Goal: Transaction & Acquisition: Purchase product/service

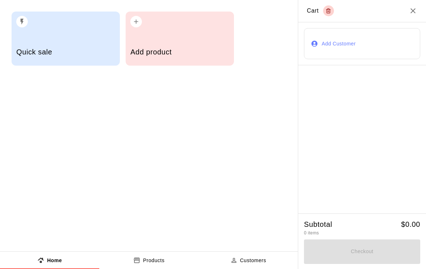
click at [207, 52] on h5 "Add product" at bounding box center [179, 52] width 99 height 10
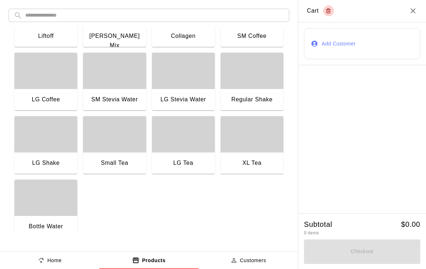
scroll to position [551, 0]
click at [67, 211] on div "button" at bounding box center [45, 198] width 63 height 36
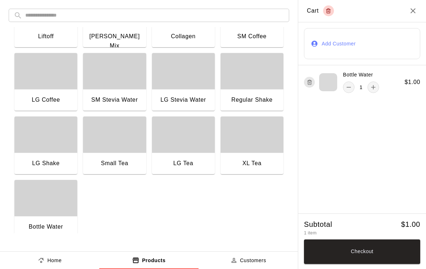
click at [370, 250] on button "Checkout" at bounding box center [362, 252] width 116 height 25
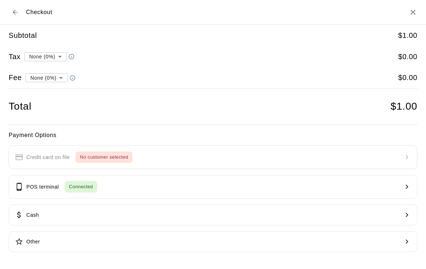
click at [145, 211] on button "Cash" at bounding box center [213, 215] width 409 height 21
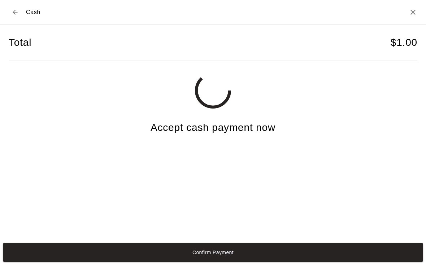
click at [326, 260] on button "Confirm Payment" at bounding box center [213, 252] width 420 height 19
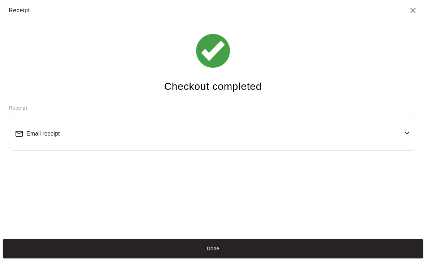
click at [316, 255] on button "Done" at bounding box center [213, 248] width 420 height 19
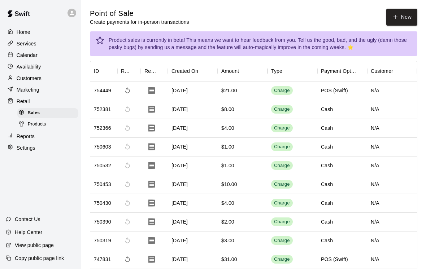
click at [395, 10] on button "New" at bounding box center [401, 17] width 31 height 17
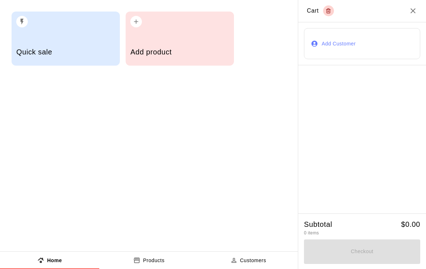
click at [161, 42] on div "Add product" at bounding box center [179, 53] width 99 height 26
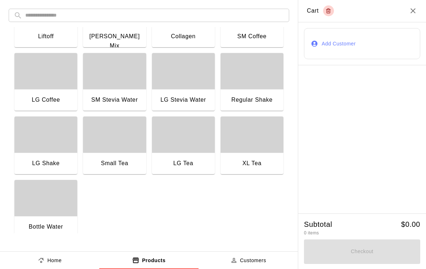
click at [173, 159] on div "LG Tea" at bounding box center [183, 163] width 51 height 9
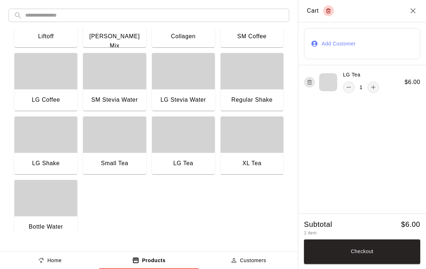
click at [173, 159] on div "LG Tea" at bounding box center [183, 163] width 51 height 9
click at [182, 157] on div "LG Tea" at bounding box center [183, 164] width 63 height 23
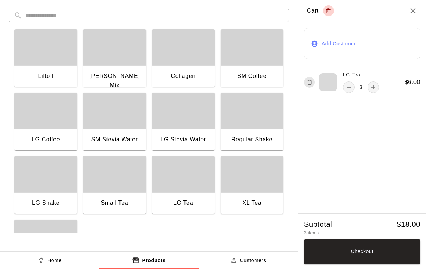
scroll to position [503, 0]
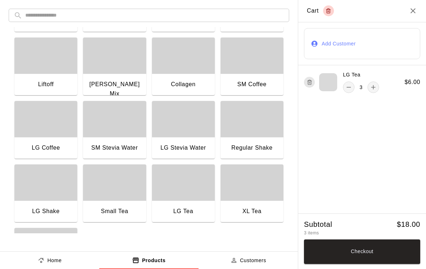
click at [41, 82] on div "Liftoff" at bounding box center [45, 84] width 51 height 9
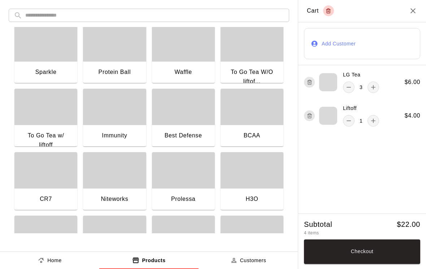
scroll to position [327, 0]
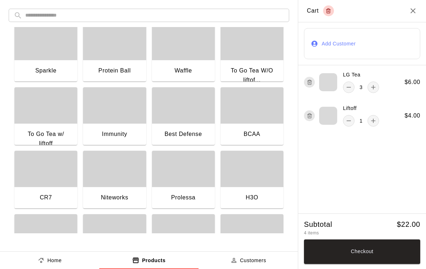
click at [38, 182] on div "button" at bounding box center [45, 169] width 63 height 36
click at [40, 183] on div "button" at bounding box center [45, 169] width 63 height 36
click at [44, 179] on div "button" at bounding box center [45, 169] width 63 height 36
click at [327, 253] on button "Checkout" at bounding box center [362, 252] width 116 height 25
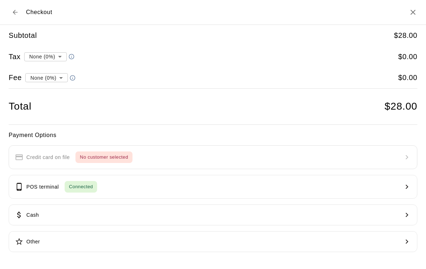
click at [49, 189] on p "POS terminal" at bounding box center [42, 187] width 32 height 8
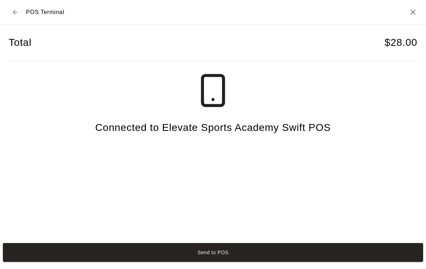
click at [43, 262] on button "Send to POS" at bounding box center [213, 252] width 420 height 19
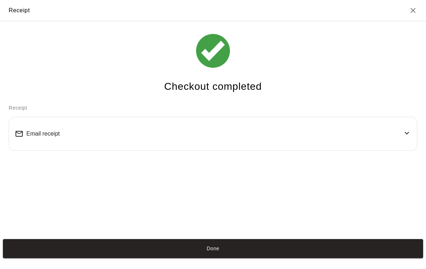
click at [169, 253] on button "Done" at bounding box center [213, 248] width 420 height 19
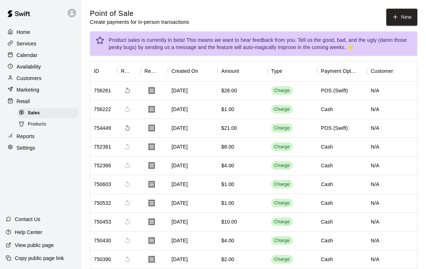
click at [403, 24] on button "New" at bounding box center [401, 17] width 31 height 17
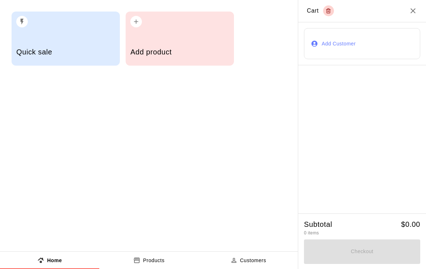
click at [207, 46] on div "Add product" at bounding box center [179, 53] width 99 height 26
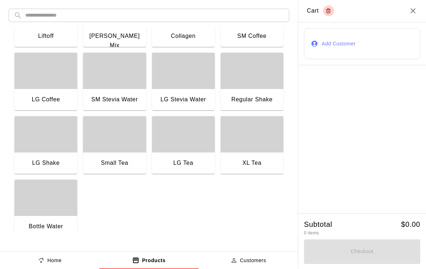
scroll to position [551, 0]
click at [30, 210] on div "button" at bounding box center [45, 198] width 63 height 36
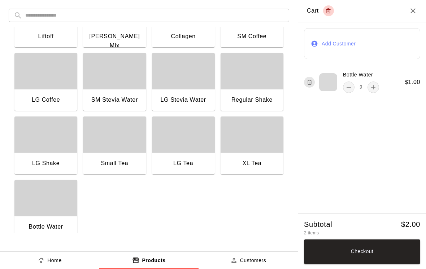
click at [49, 215] on div "button" at bounding box center [45, 198] width 63 height 36
click at [340, 253] on button "Checkout" at bounding box center [362, 252] width 116 height 25
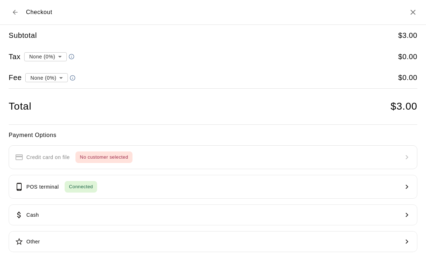
click at [154, 186] on button "POS terminal Connected" at bounding box center [213, 187] width 409 height 24
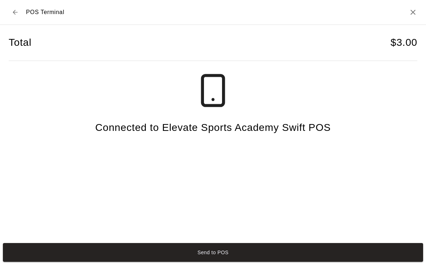
click at [118, 260] on button "Send to POS" at bounding box center [213, 252] width 420 height 19
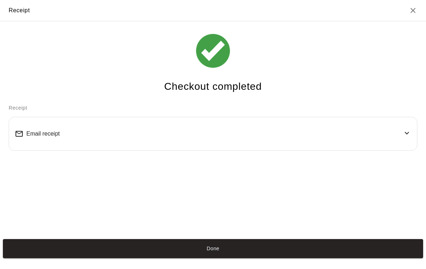
click at [80, 258] on button "Done" at bounding box center [213, 248] width 420 height 19
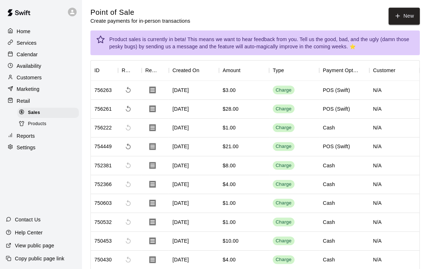
click at [396, 16] on icon "button" at bounding box center [395, 17] width 6 height 6
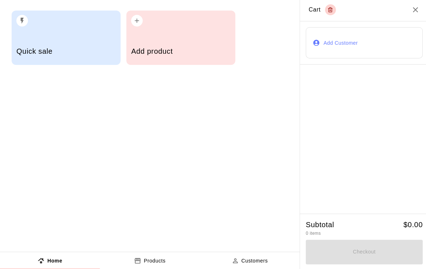
click at [24, 32] on div "Quick sale" at bounding box center [66, 39] width 108 height 54
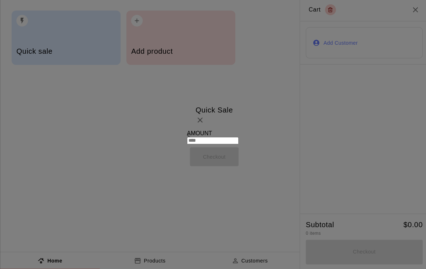
click at [186, 137] on input "text" at bounding box center [211, 140] width 51 height 7
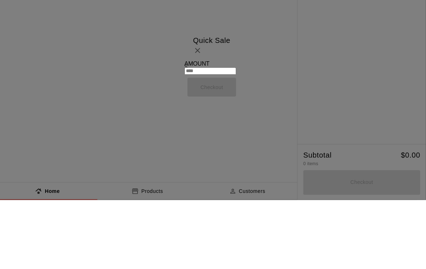
type input "*"
click at [189, 148] on button "Checkout" at bounding box center [213, 157] width 49 height 19
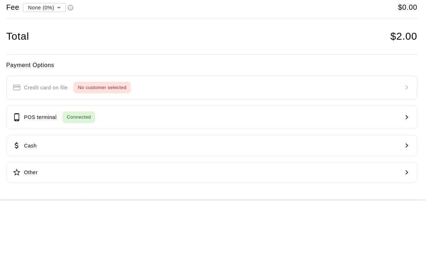
scroll to position [69, 0]
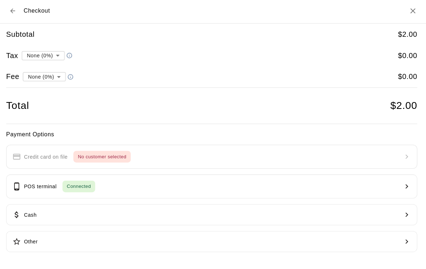
click at [79, 183] on span "Connected" at bounding box center [81, 187] width 32 height 8
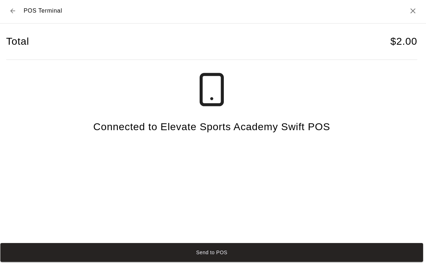
click at [23, 248] on div "Send to POS" at bounding box center [213, 252] width 426 height 25
click at [23, 252] on button "Send to POS" at bounding box center [213, 252] width 420 height 19
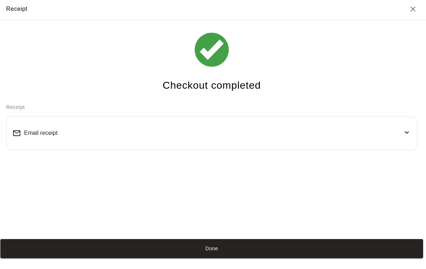
click at [291, 254] on button "Done" at bounding box center [213, 248] width 420 height 19
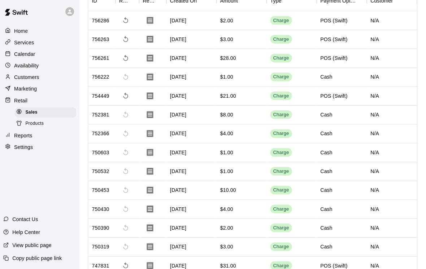
scroll to position [0, 0]
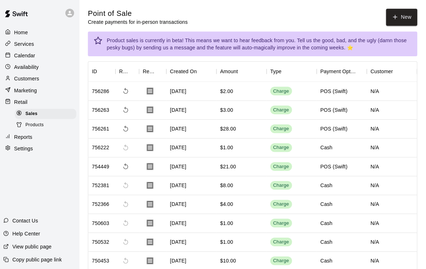
click at [403, 19] on button "New" at bounding box center [401, 17] width 31 height 17
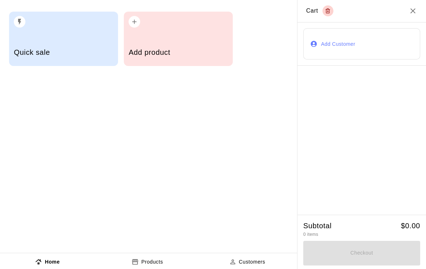
click at [207, 53] on h5 "Add product" at bounding box center [179, 52] width 99 height 10
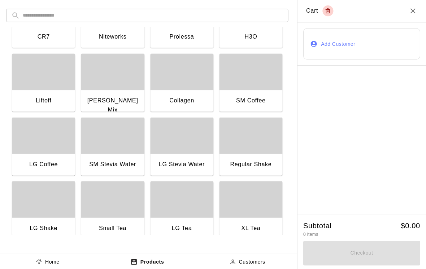
scroll to position [488, 0]
click at [123, 156] on div "SM Stevia Water" at bounding box center [114, 164] width 63 height 23
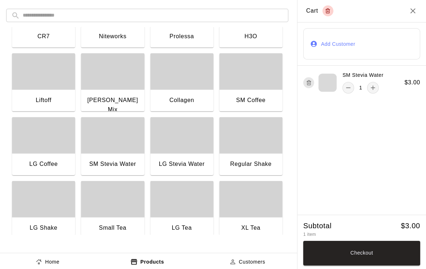
click at [376, 255] on button "Checkout" at bounding box center [362, 252] width 116 height 25
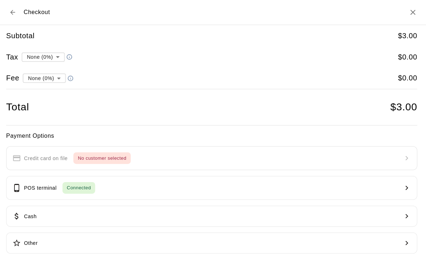
click at [141, 210] on button "Cash" at bounding box center [213, 215] width 409 height 21
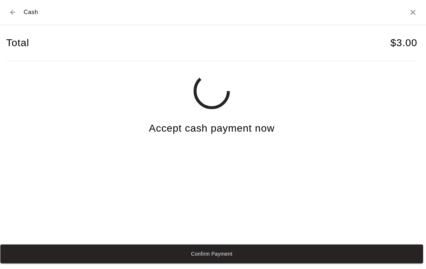
click at [123, 259] on button "Confirm Payment" at bounding box center [213, 252] width 420 height 19
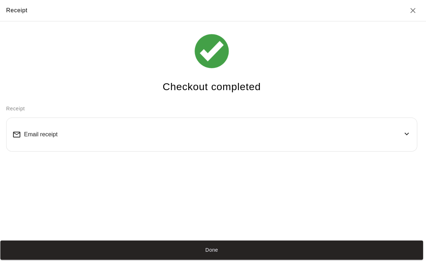
click at [291, 253] on button "Done" at bounding box center [213, 248] width 420 height 19
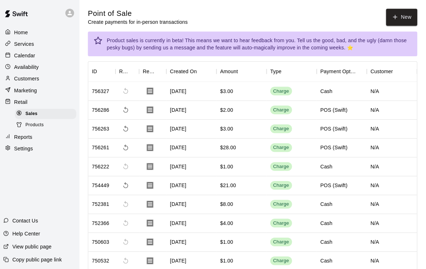
click at [396, 20] on button "New" at bounding box center [401, 17] width 31 height 17
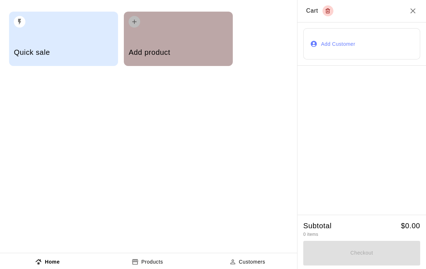
click at [212, 55] on h5 "Add product" at bounding box center [179, 52] width 99 height 10
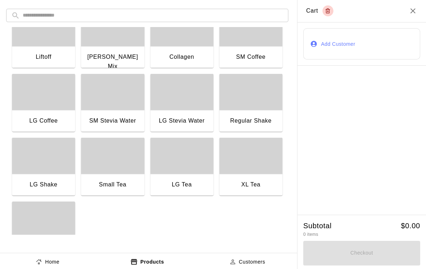
scroll to position [524, 0]
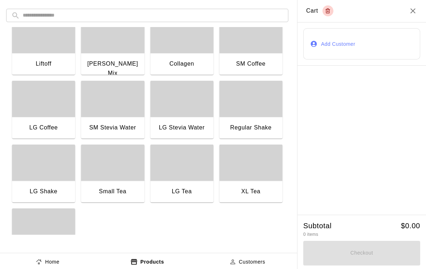
click at [246, 115] on div "button" at bounding box center [251, 98] width 63 height 36
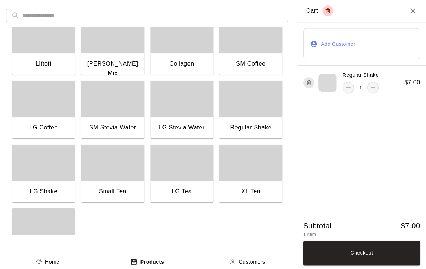
click at [378, 261] on button "Checkout" at bounding box center [362, 252] width 116 height 25
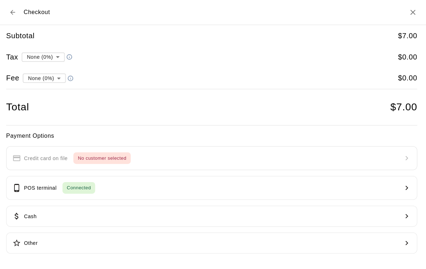
click at [170, 218] on button "Cash" at bounding box center [213, 215] width 409 height 21
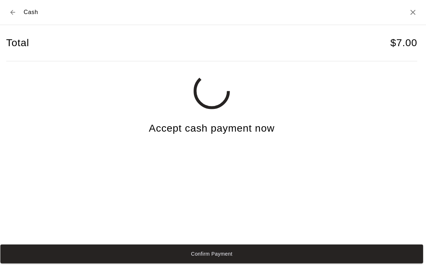
click at [160, 262] on button "Confirm Payment" at bounding box center [213, 252] width 420 height 19
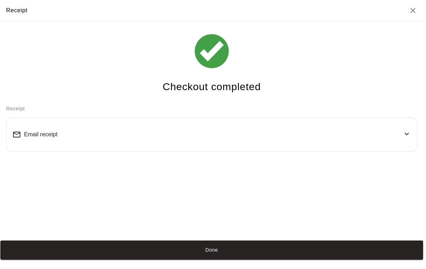
click at [330, 246] on div "Done" at bounding box center [213, 248] width 426 height 25
click at [332, 258] on button "Done" at bounding box center [213, 248] width 420 height 19
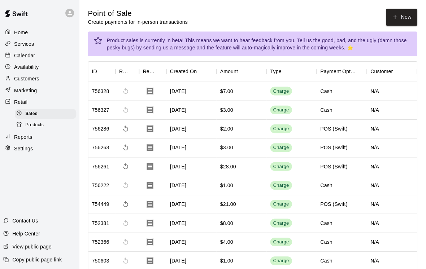
click at [403, 18] on button "New" at bounding box center [401, 17] width 31 height 17
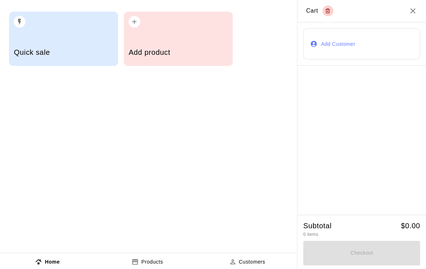
click at [206, 60] on div "Add product" at bounding box center [179, 53] width 99 height 26
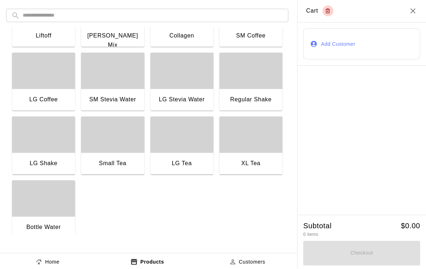
scroll to position [551, 0]
click at [47, 213] on div "button" at bounding box center [45, 198] width 63 height 36
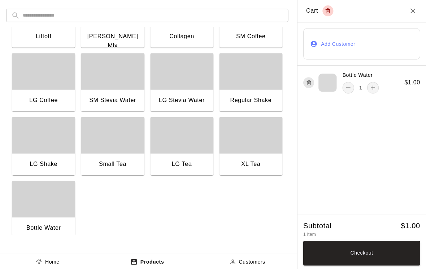
click at [375, 252] on button "Checkout" at bounding box center [362, 252] width 116 height 25
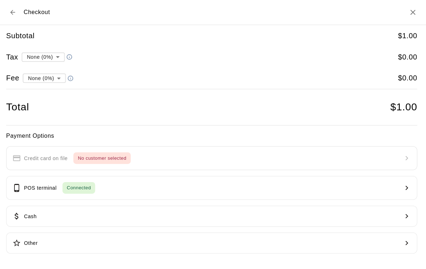
click at [152, 213] on button "Cash" at bounding box center [213, 215] width 409 height 21
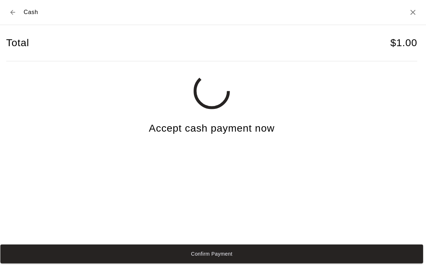
click at [143, 262] on button "Confirm Payment" at bounding box center [213, 252] width 420 height 19
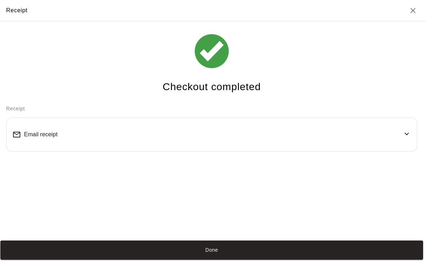
click at [135, 255] on button "Done" at bounding box center [213, 248] width 420 height 19
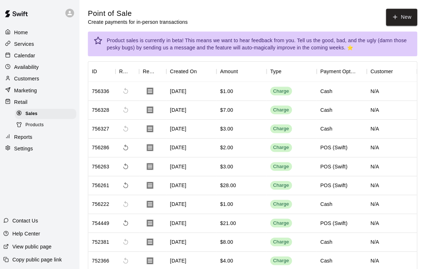
click at [397, 20] on button "New" at bounding box center [401, 17] width 31 height 17
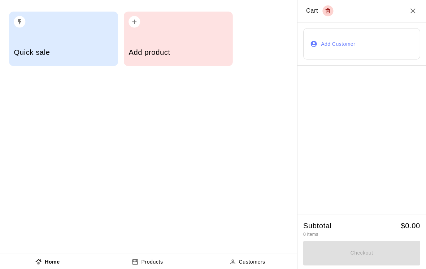
click at [203, 64] on div "Add product" at bounding box center [179, 53] width 99 height 26
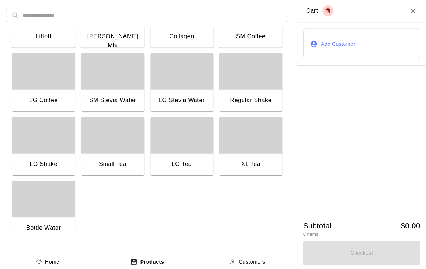
click at [108, 88] on div "button" at bounding box center [114, 71] width 63 height 36
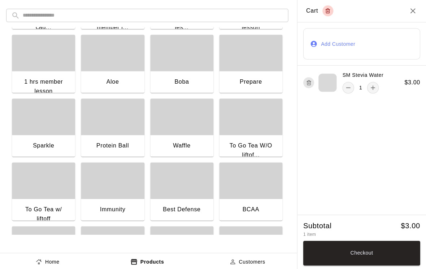
scroll to position [250, 0]
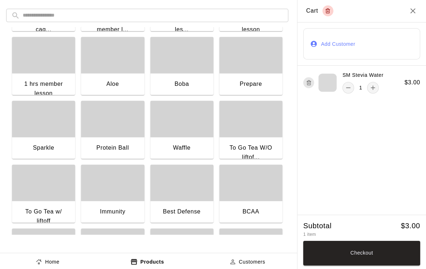
click at [180, 66] on div "button" at bounding box center [183, 55] width 63 height 36
click at [340, 254] on button "Checkout" at bounding box center [362, 252] width 116 height 25
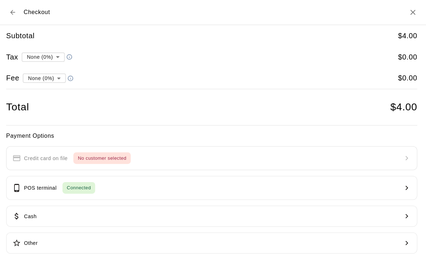
click at [118, 212] on button "Cash" at bounding box center [213, 215] width 409 height 21
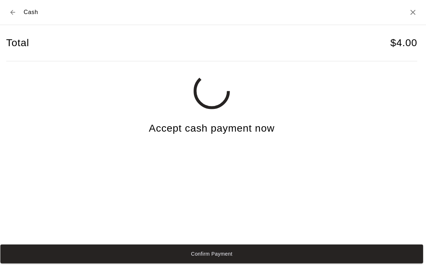
click at [111, 257] on button "Confirm Payment" at bounding box center [213, 252] width 420 height 19
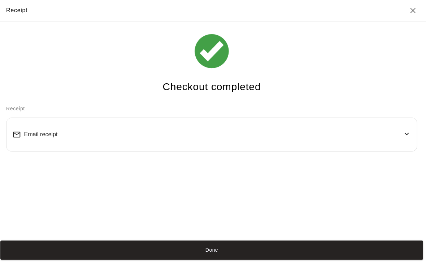
click at [165, 249] on button "Done" at bounding box center [213, 248] width 420 height 19
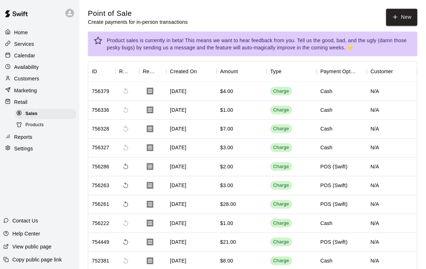
click at [391, 13] on button "New" at bounding box center [401, 17] width 31 height 17
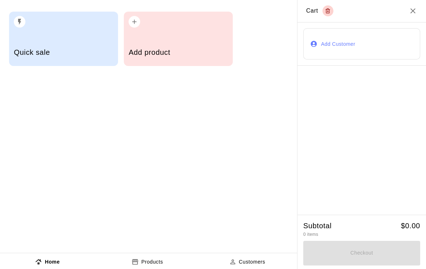
click at [174, 65] on div "Add product" at bounding box center [179, 53] width 99 height 26
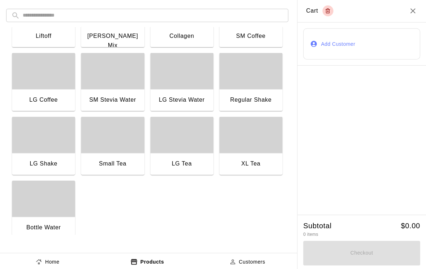
scroll to position [551, 0]
click at [191, 84] on div "button" at bounding box center [183, 71] width 63 height 36
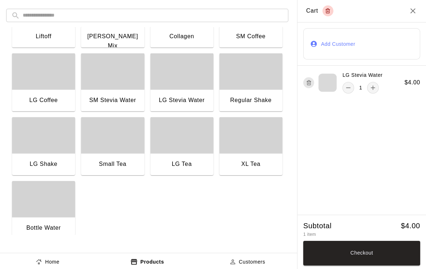
click at [381, 250] on button "Checkout" at bounding box center [362, 252] width 116 height 25
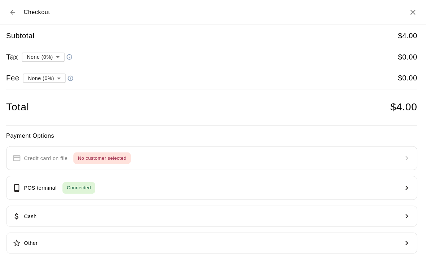
click at [129, 185] on button "POS terminal Connected" at bounding box center [213, 187] width 409 height 24
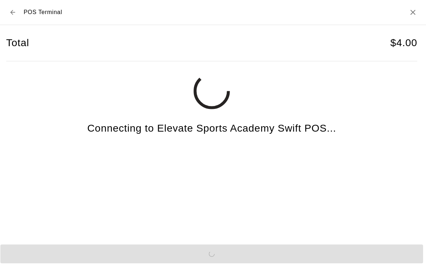
click at [127, 256] on div "Send to POS" at bounding box center [213, 252] width 426 height 25
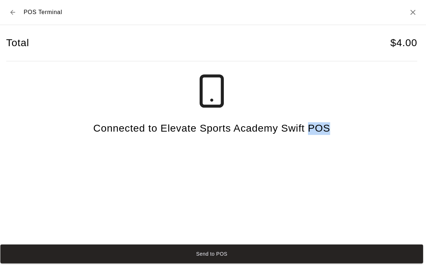
click at [122, 262] on button "Send to POS" at bounding box center [213, 252] width 420 height 19
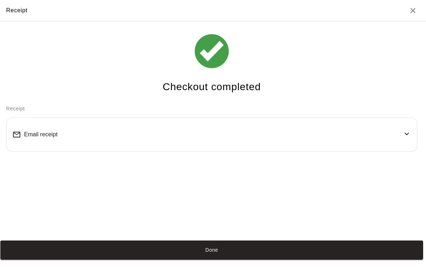
click at [354, 257] on button "Done" at bounding box center [213, 248] width 420 height 19
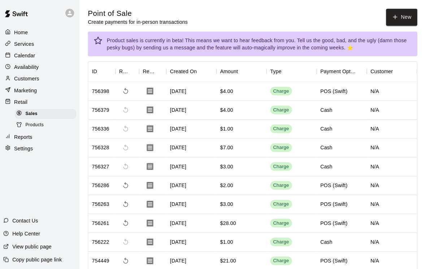
click at [397, 15] on button "New" at bounding box center [401, 17] width 31 height 17
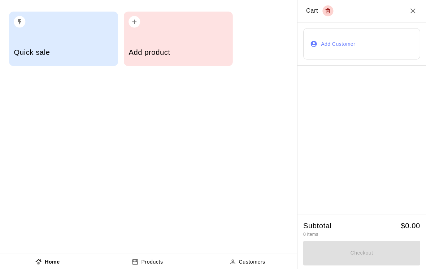
click at [190, 44] on div "Add product" at bounding box center [179, 53] width 99 height 26
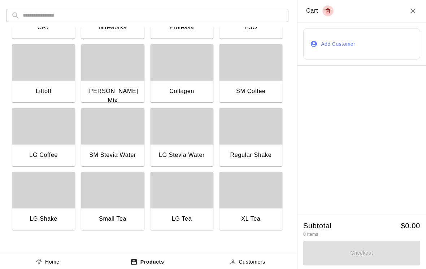
scroll to position [498, 0]
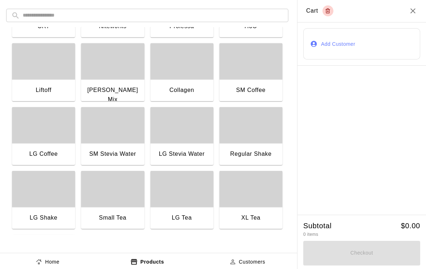
click at [118, 130] on div "button" at bounding box center [114, 124] width 63 height 36
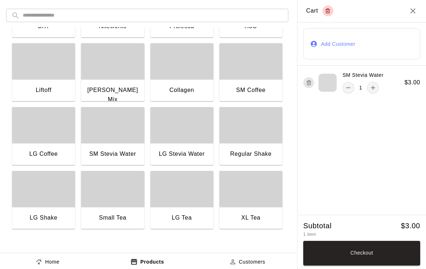
click at [58, 79] on div "button" at bounding box center [45, 61] width 63 height 36
click at [380, 251] on button "Checkout" at bounding box center [362, 252] width 116 height 25
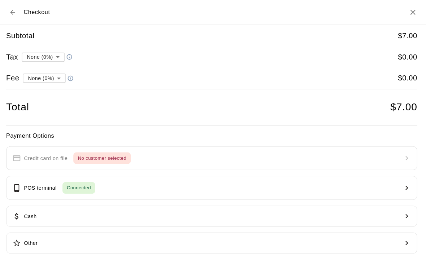
click at [150, 214] on button "Cash" at bounding box center [213, 215] width 409 height 21
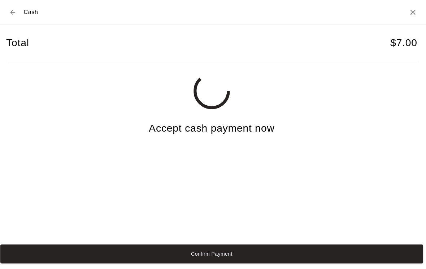
click at [147, 262] on button "Confirm Payment" at bounding box center [213, 252] width 420 height 19
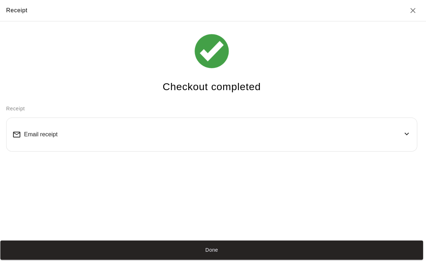
click at [129, 257] on button "Done" at bounding box center [213, 248] width 420 height 19
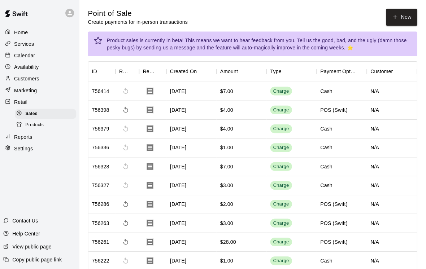
click at [402, 22] on button "New" at bounding box center [401, 17] width 31 height 17
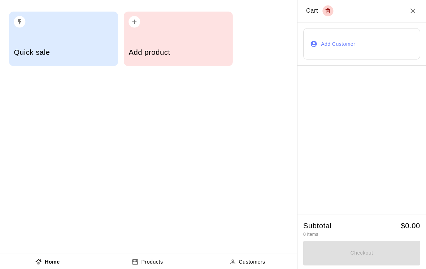
click at [211, 58] on div "Add product" at bounding box center [179, 53] width 99 height 26
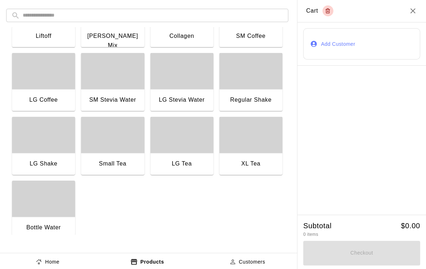
scroll to position [551, 0]
click at [56, 216] on div "button" at bounding box center [45, 198] width 63 height 36
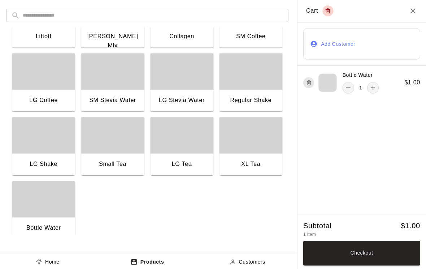
click at [351, 262] on button "Checkout" at bounding box center [362, 252] width 116 height 25
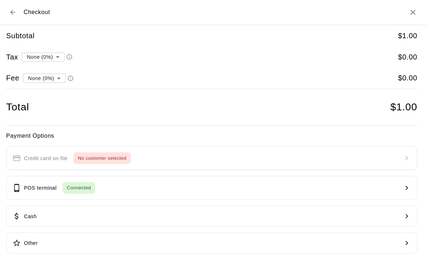
click at [183, 216] on button "Cash" at bounding box center [213, 215] width 409 height 21
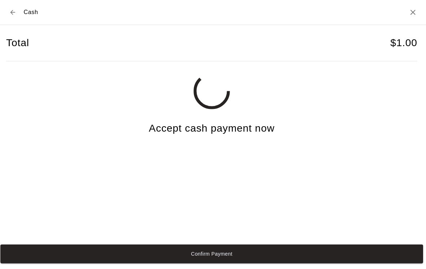
click at [176, 257] on button "Confirm Payment" at bounding box center [213, 252] width 420 height 19
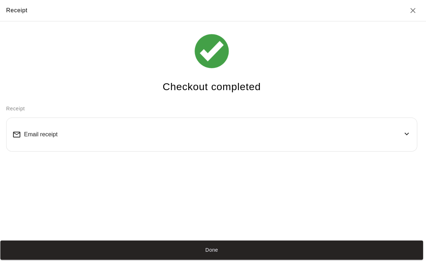
click at [252, 255] on button "Done" at bounding box center [213, 248] width 420 height 19
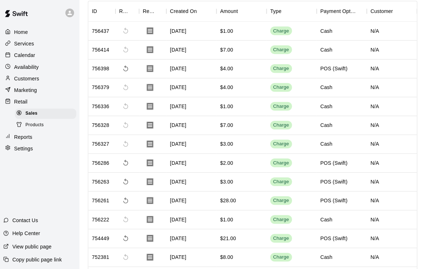
scroll to position [61, 0]
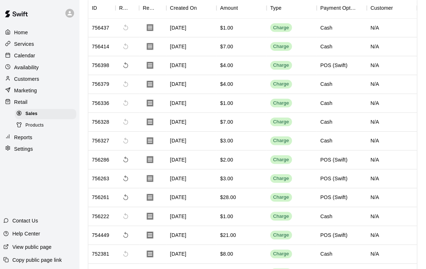
click at [239, 48] on div "$7.00" at bounding box center [243, 46] width 50 height 19
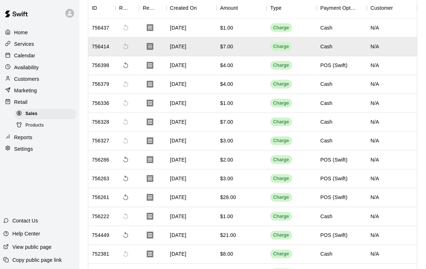
scroll to position [63, 0]
